Goal: Obtain resource: Obtain resource

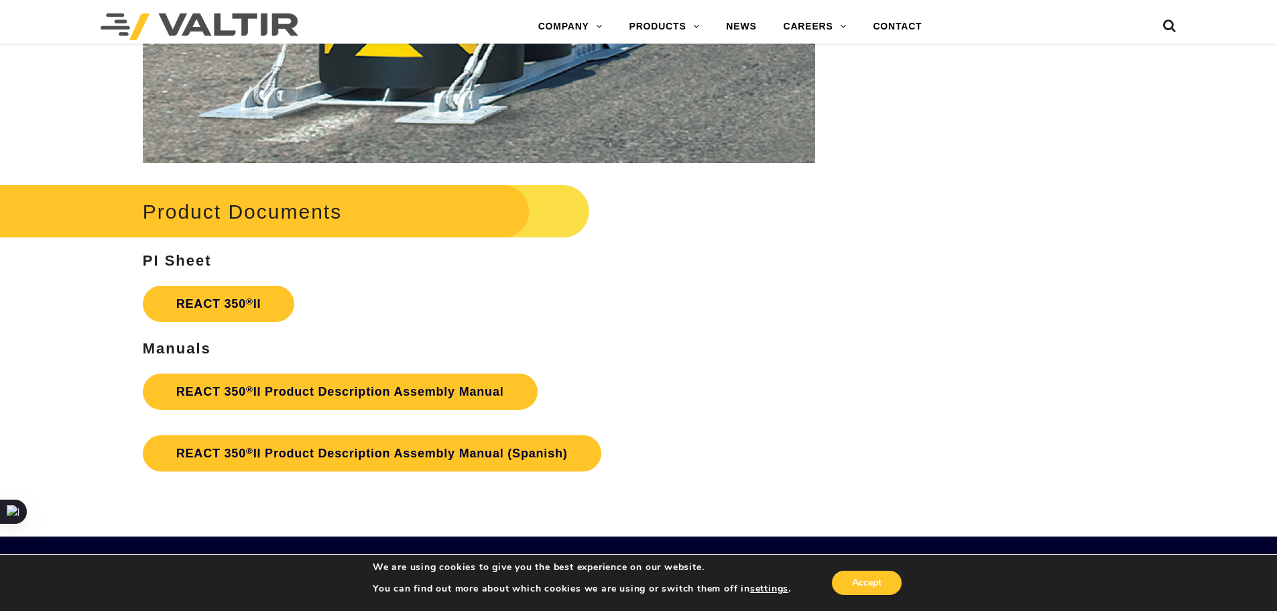
scroll to position [2331, 0]
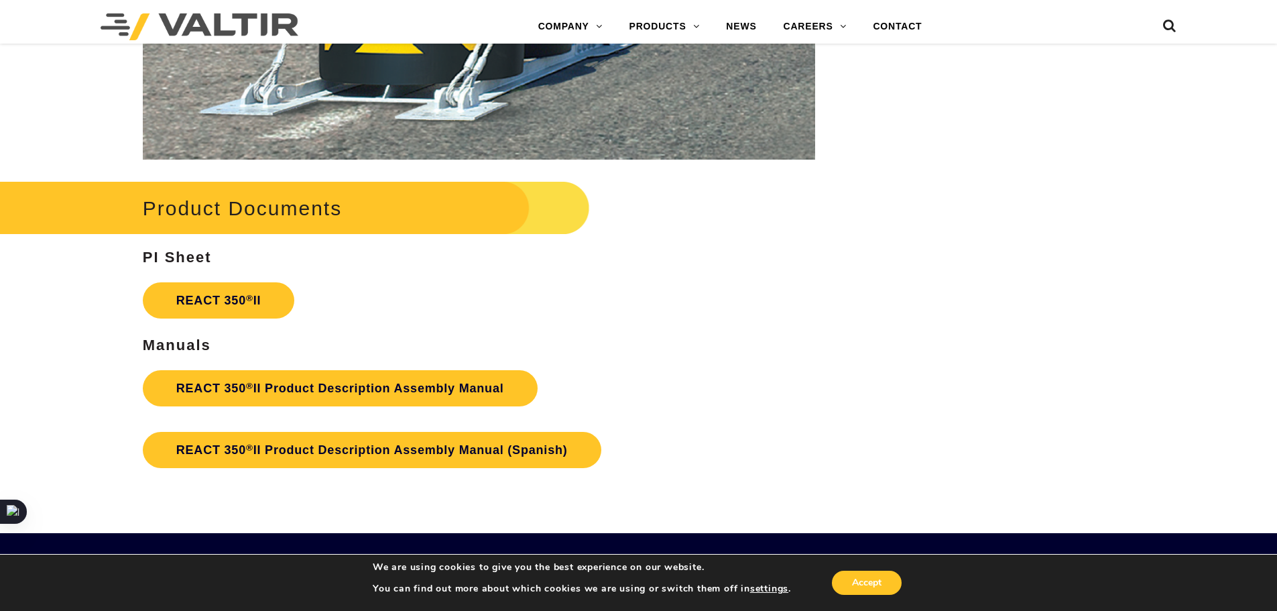
drag, startPoint x: 1287, startPoint y: 410, endPoint x: 1280, endPoint y: 471, distance: 60.6
click at [387, 386] on link "REACT 350 ® II Product Description Assembly Manual" at bounding box center [340, 388] width 395 height 36
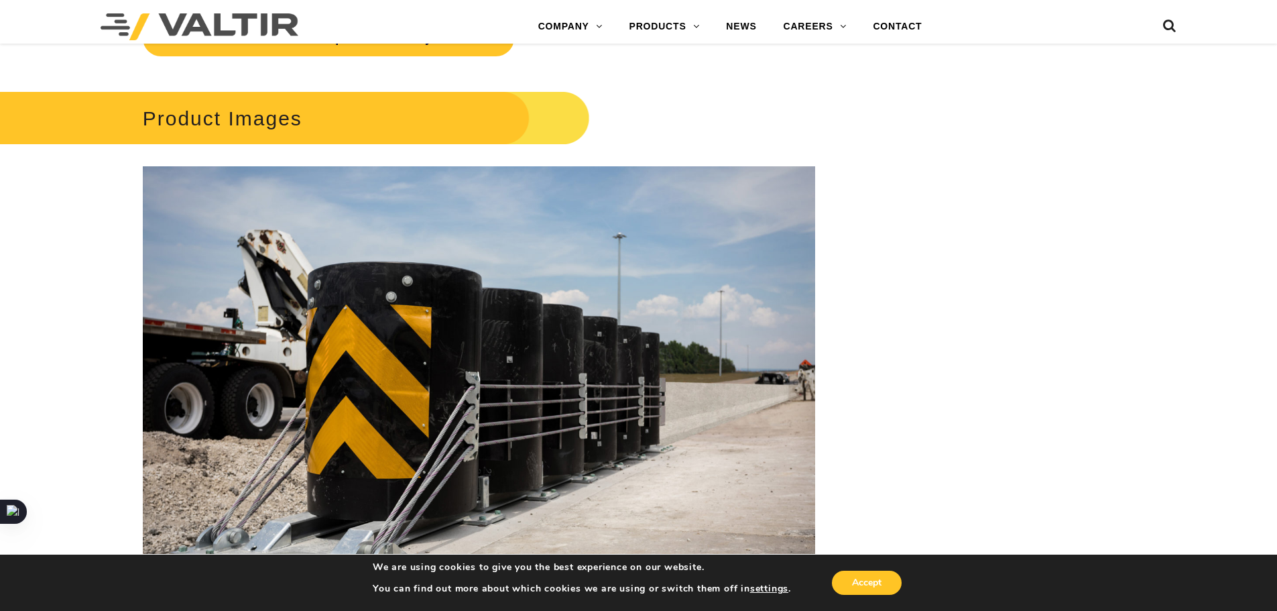
scroll to position [1872, 0]
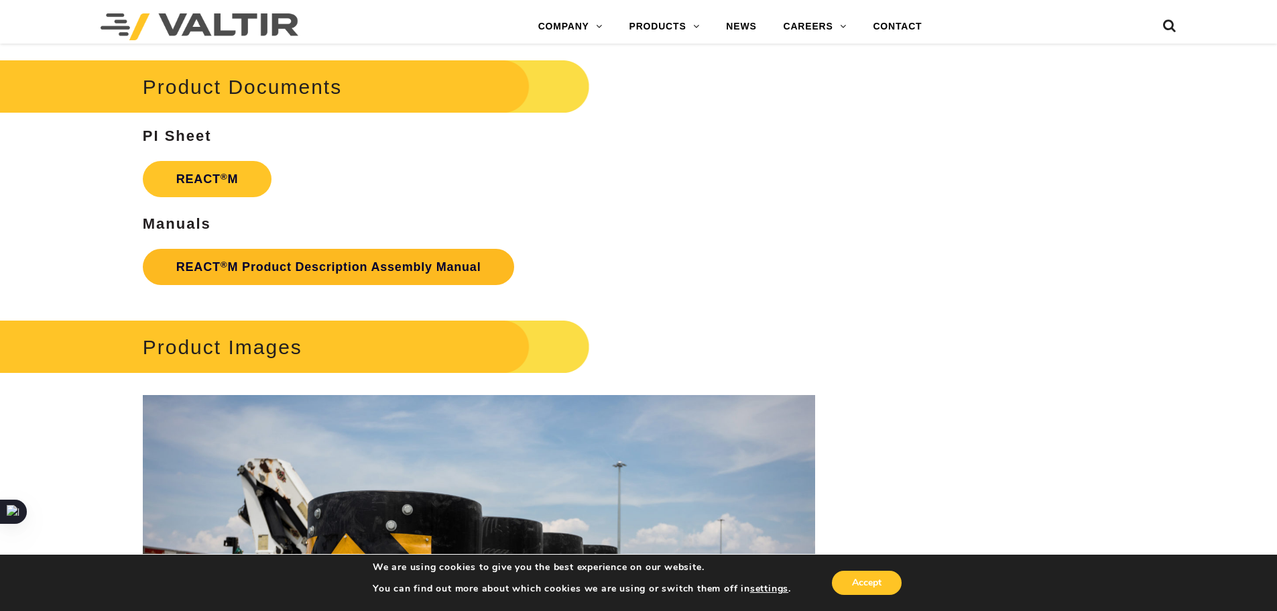
click at [412, 267] on link "REACT ® M Product Description Assembly Manual" at bounding box center [329, 267] width 372 height 36
